Goal: Task Accomplishment & Management: Complete application form

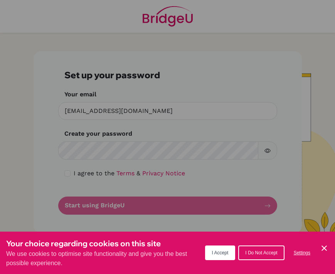
click at [220, 254] on span "I Accept" at bounding box center [220, 252] width 17 height 5
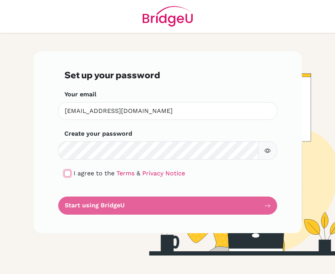
click at [67, 171] on input "checkbox" at bounding box center [67, 173] width 6 height 6
checkbox input "true"
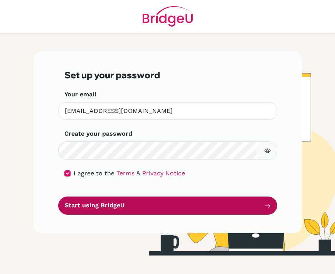
click at [98, 212] on button "Start using BridgeU" at bounding box center [167, 206] width 219 height 18
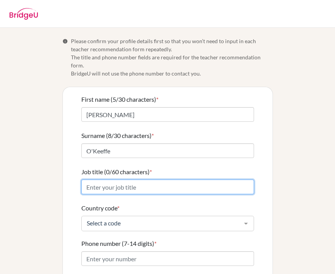
click at [139, 184] on input "Job title (0/60 characters) *" at bounding box center [167, 187] width 173 height 15
type input "Business Teacher"
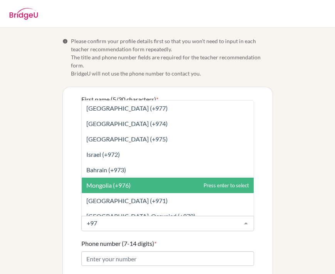
type input "+971"
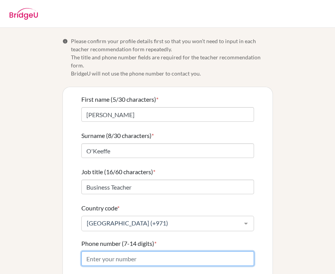
click at [141, 251] on input "Phone number (7-14 digits) *" at bounding box center [167, 258] width 173 height 15
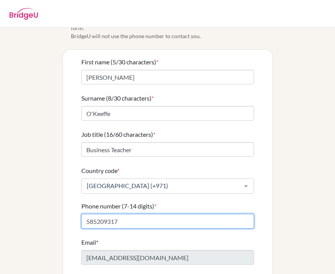
scroll to position [71, 0]
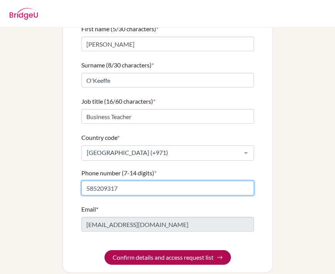
type input "585209317"
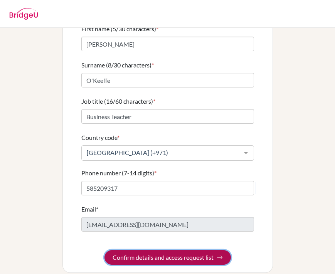
click at [144, 250] on button "Confirm details and access request list" at bounding box center [167, 257] width 126 height 15
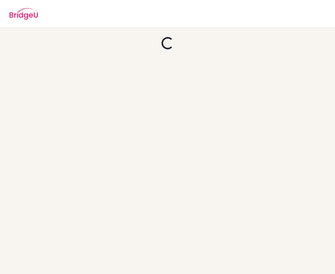
scroll to position [0, 0]
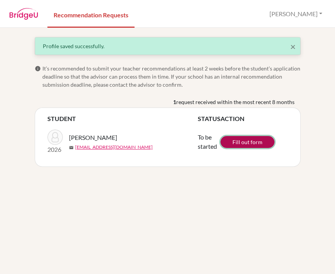
click at [250, 143] on link "Fill out form" at bounding box center [248, 142] width 54 height 12
